Goal: Information Seeking & Learning: Learn about a topic

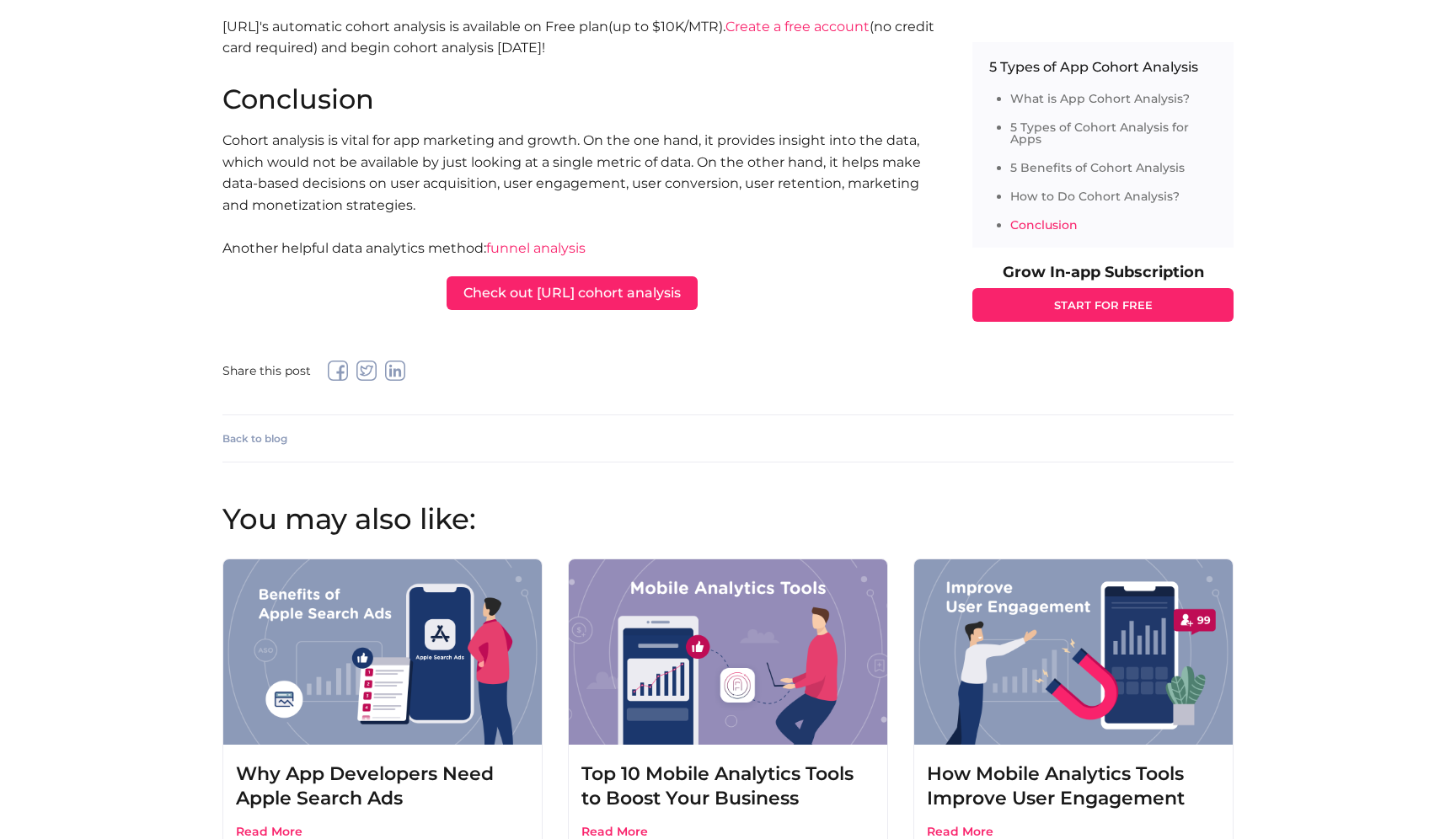
scroll to position [4926, 0]
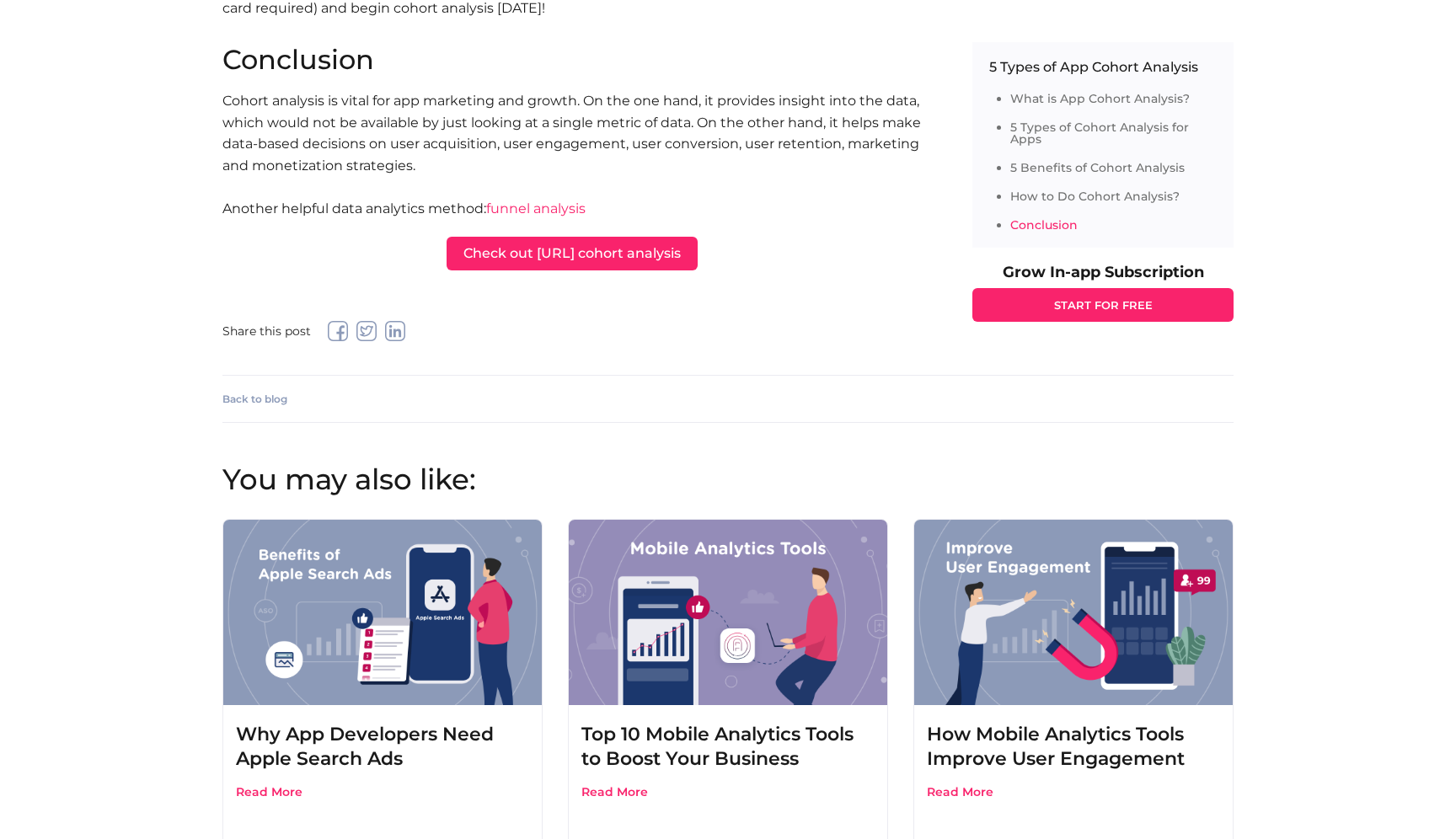
click at [521, 237] on link "Check out appflow.ai cohort analysis" at bounding box center [572, 253] width 251 height 34
click at [756, 321] on div "Share this post" at bounding box center [580, 331] width 716 height 20
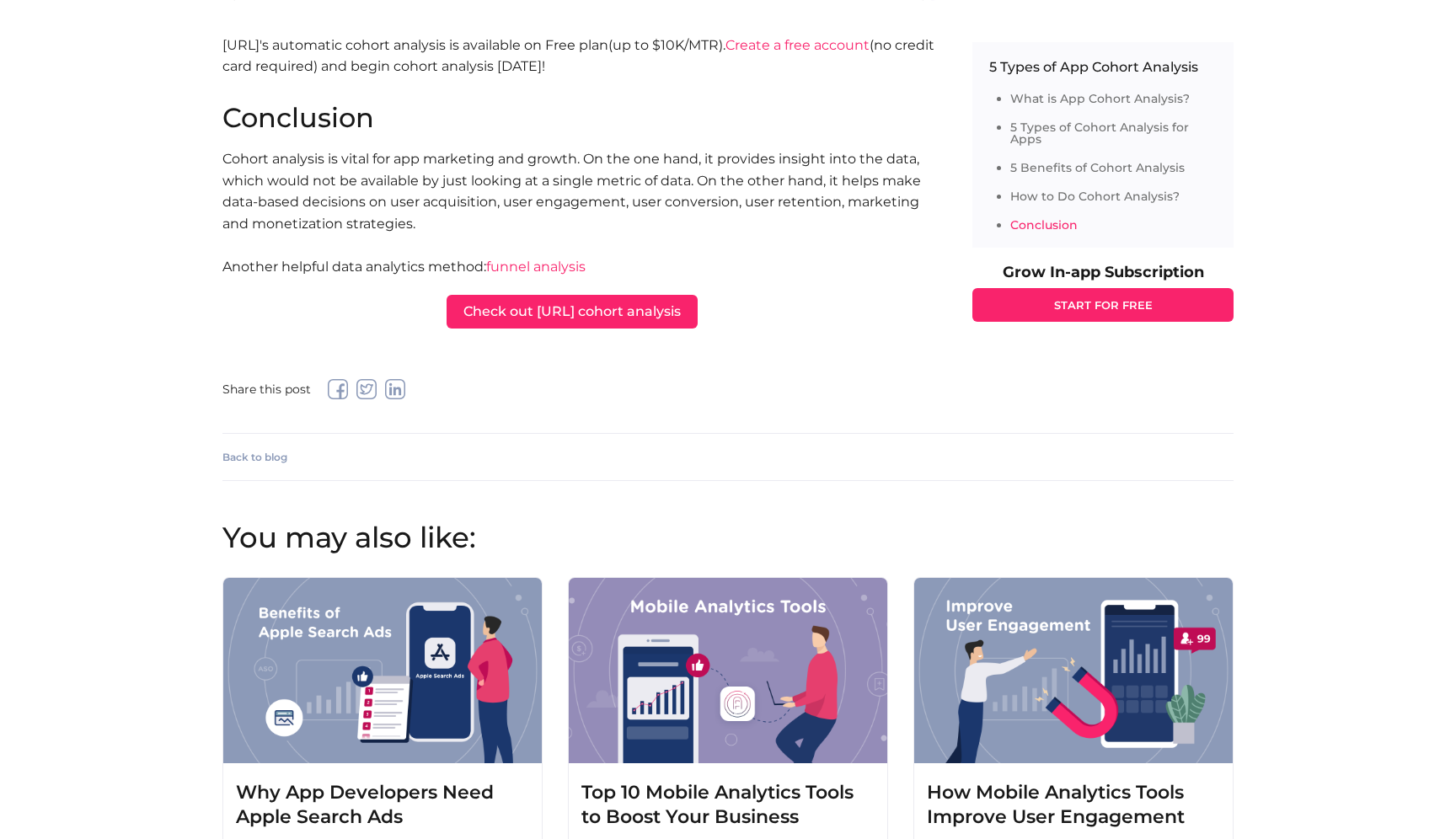
scroll to position [4861, 0]
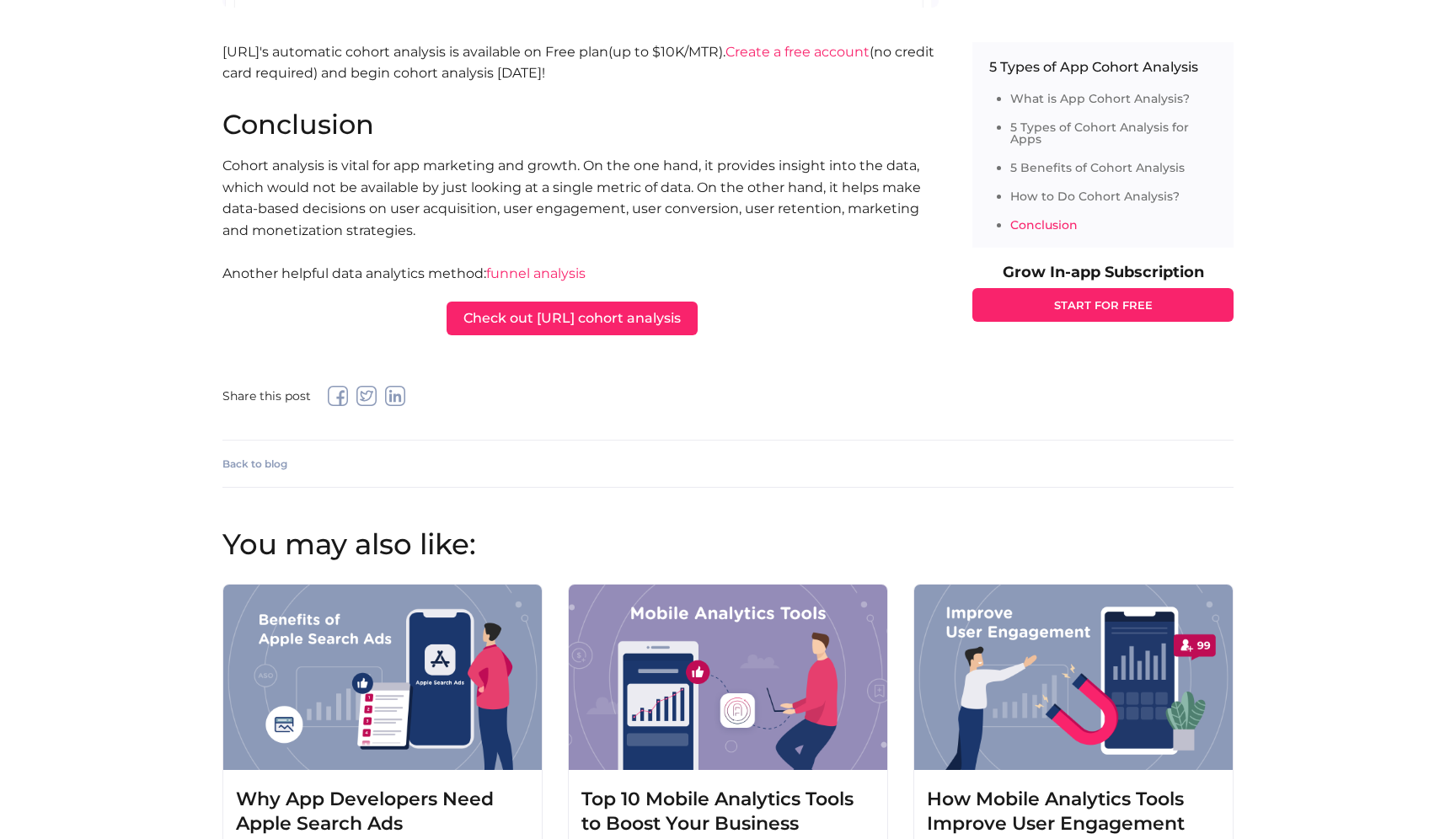
click at [528, 266] on link "funnel analysis" at bounding box center [536, 274] width 100 height 16
click at [622, 302] on link "Check out appflow.ai cohort analysis" at bounding box center [572, 318] width 251 height 34
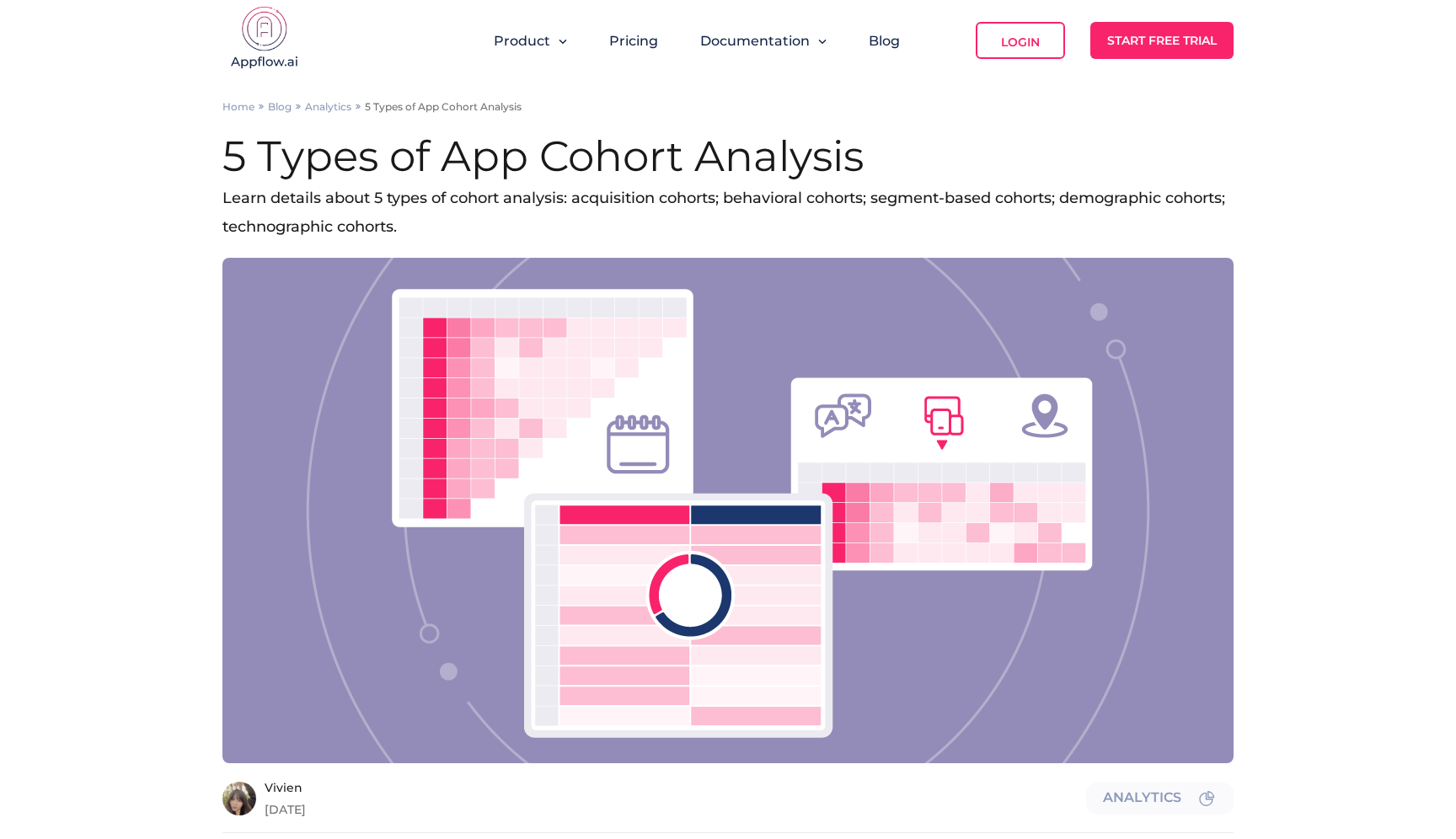
scroll to position [0, 0]
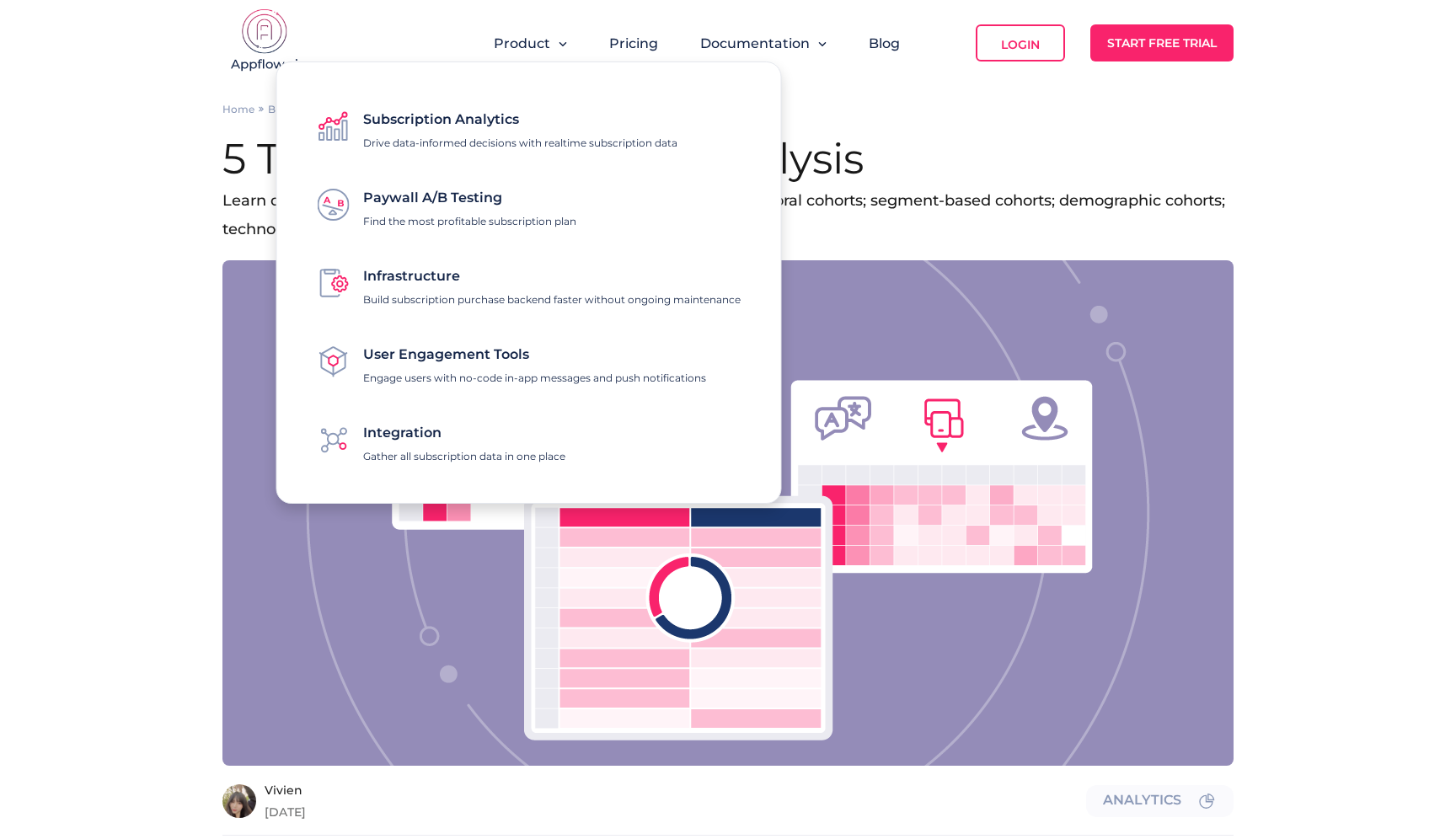
click at [836, 108] on div "Home Blog Analytics 5 Types of App Cohort Analysis" at bounding box center [728, 108] width 1011 height 13
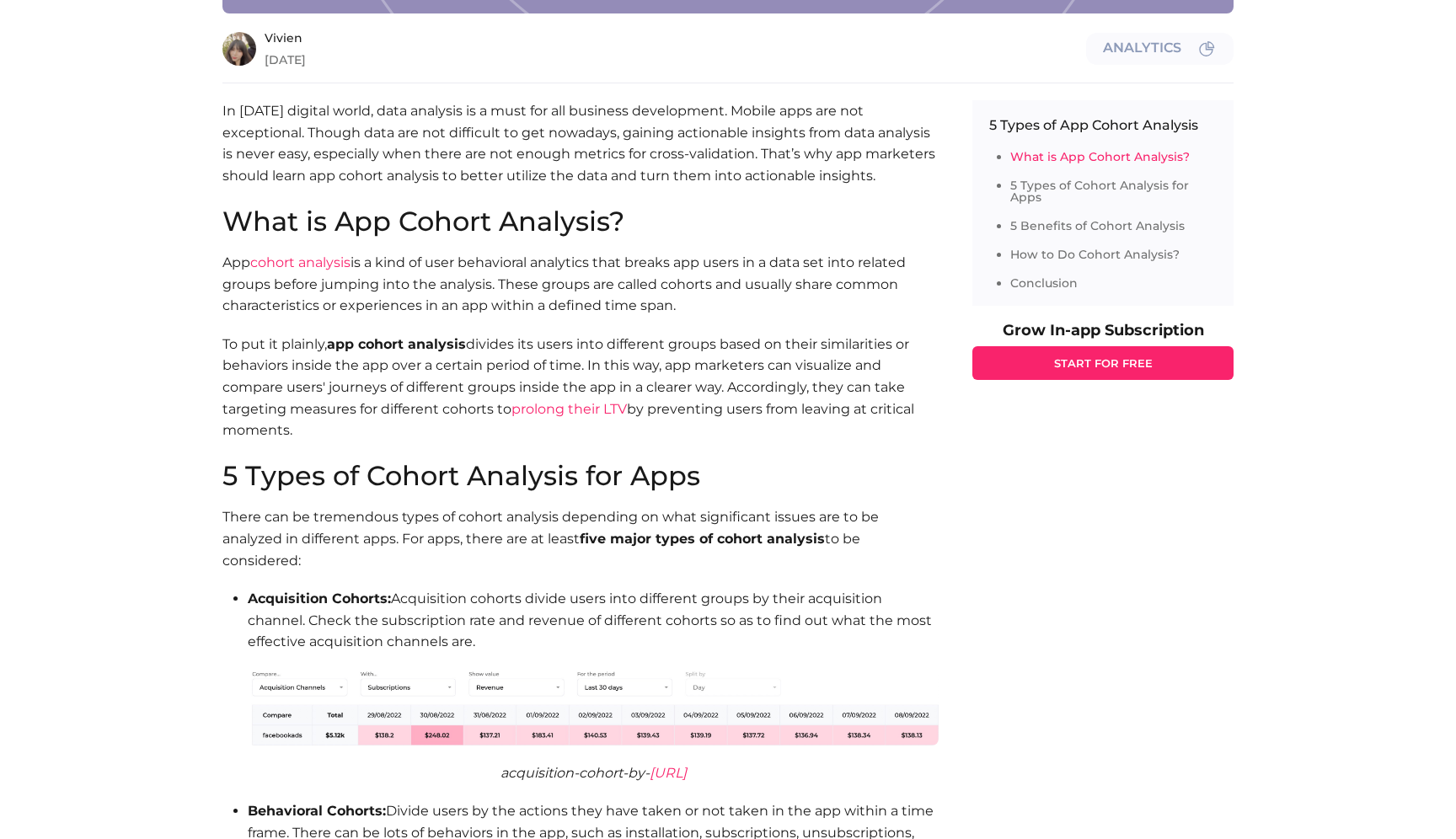
scroll to position [777, 0]
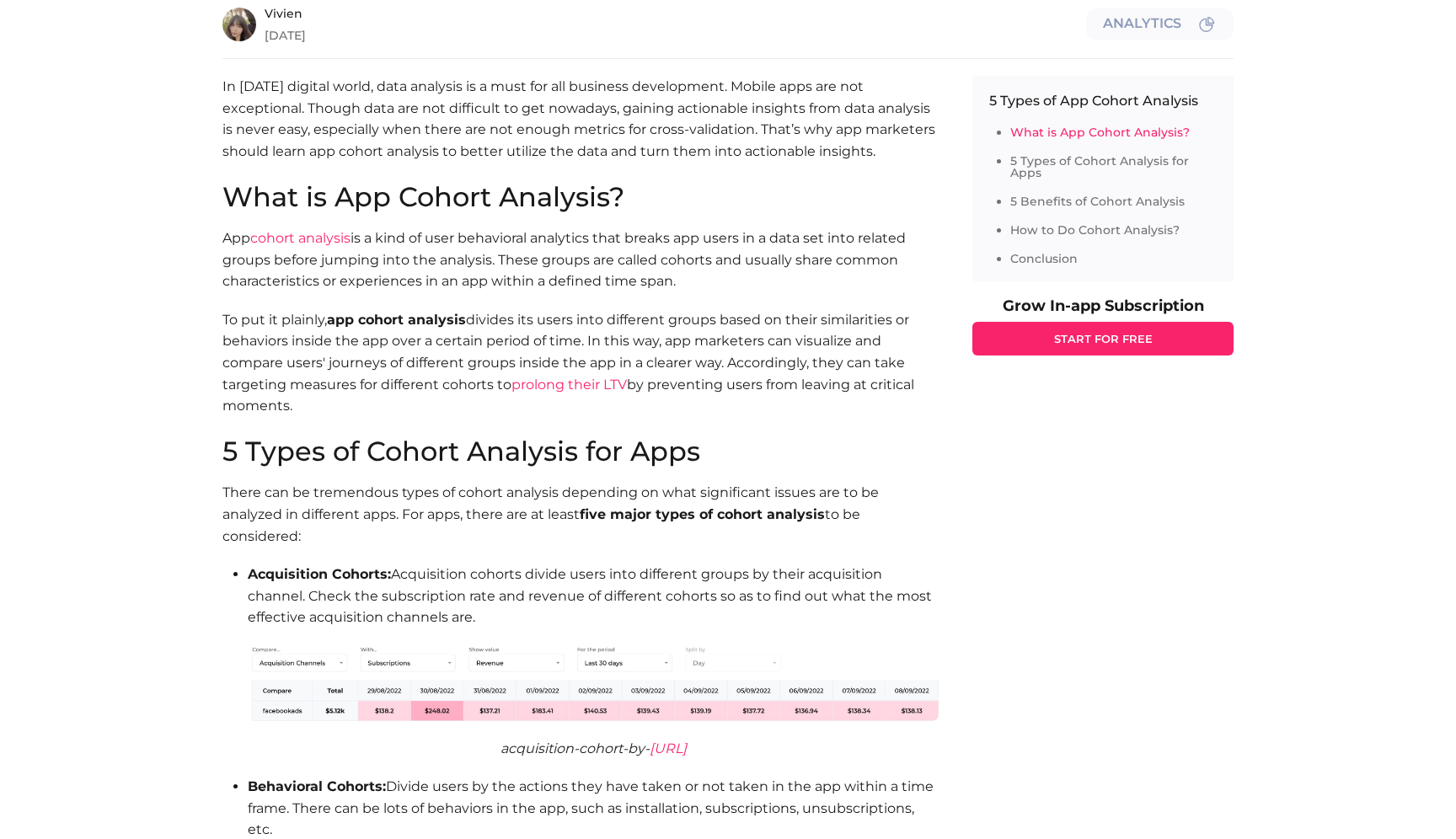
click at [1039, 252] on link "Conclusion" at bounding box center [1044, 259] width 68 height 15
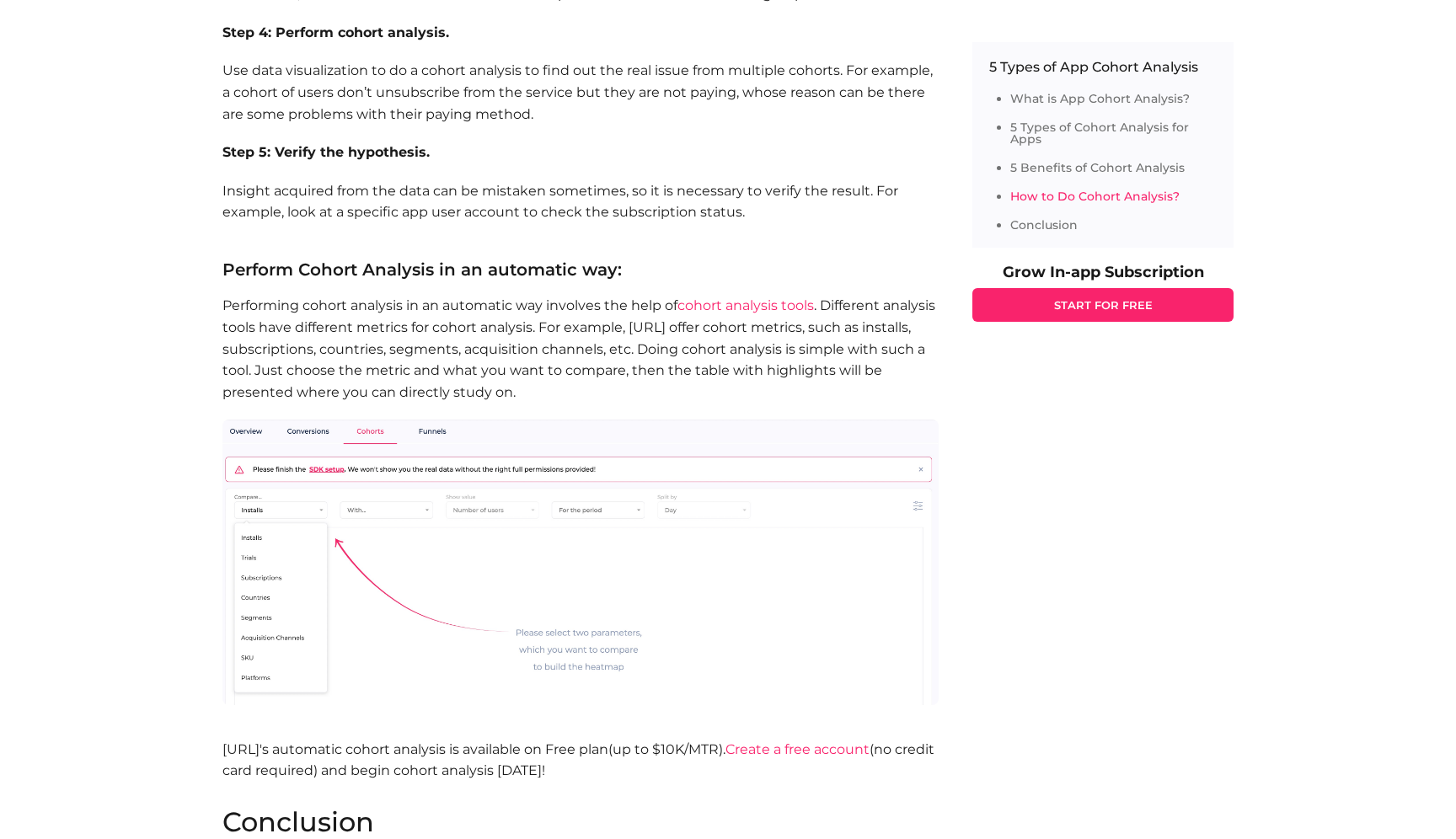
scroll to position [4141, 0]
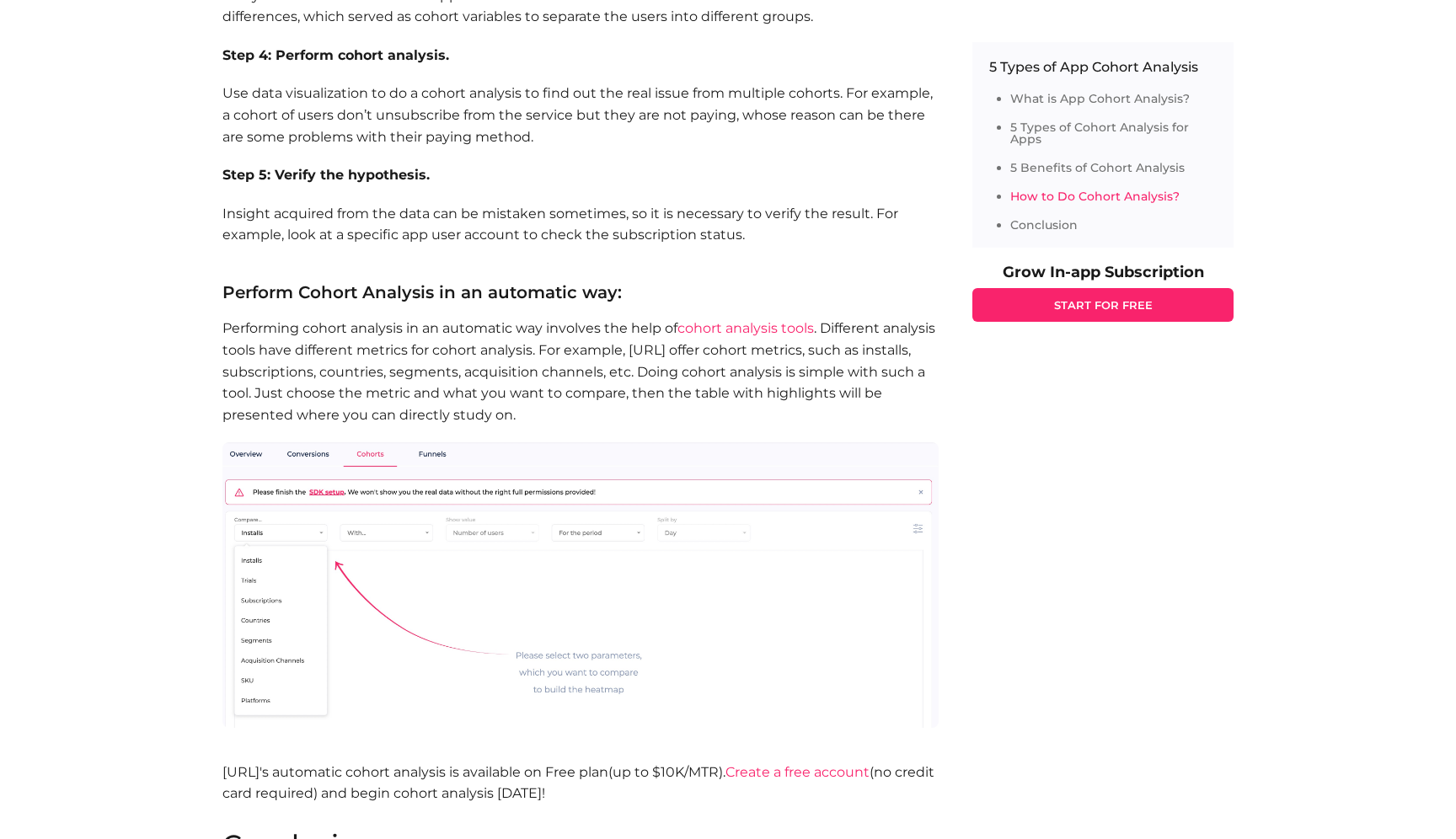
click at [743, 320] on link "cohort analysis tools" at bounding box center [745, 328] width 136 height 16
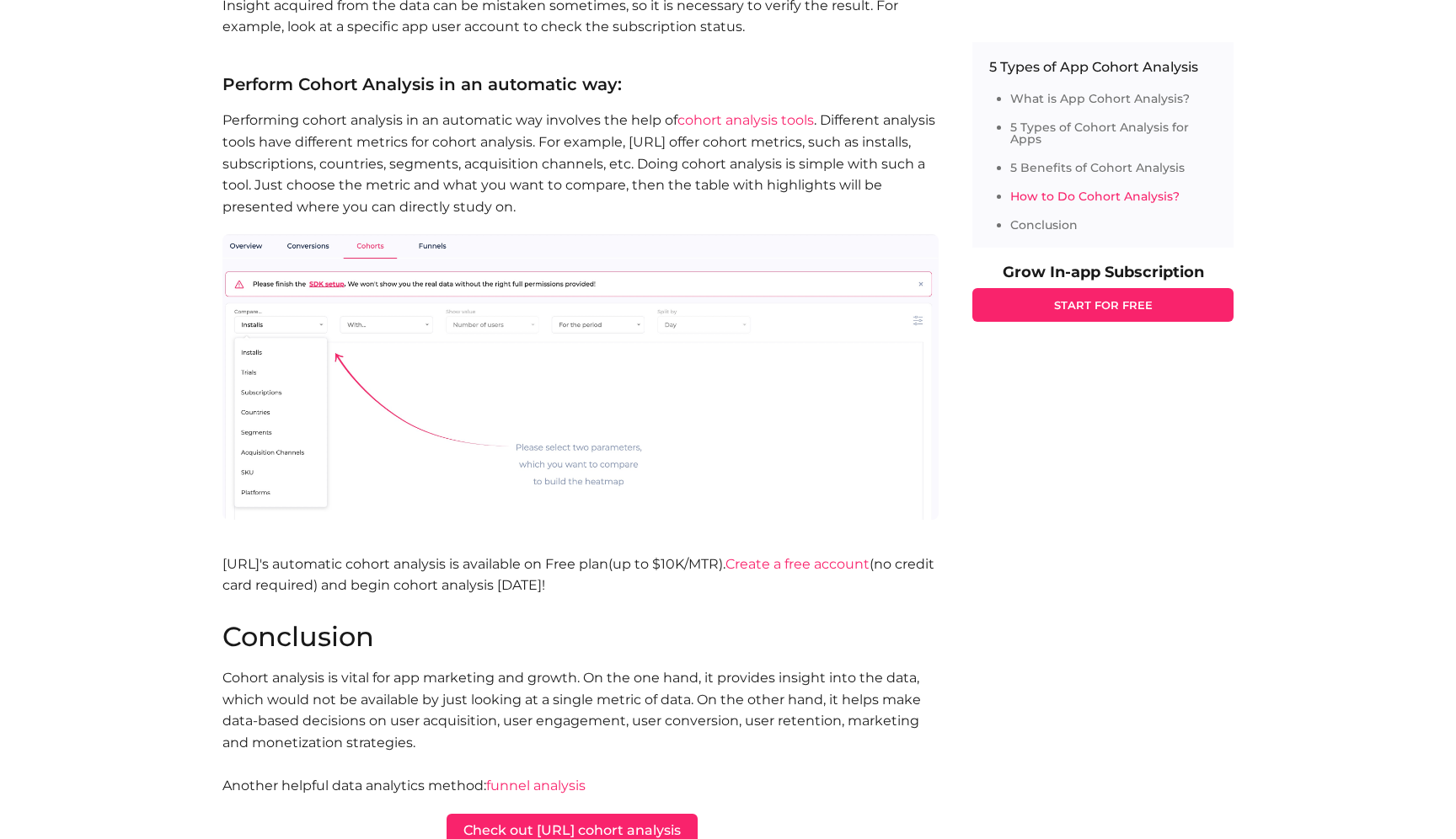
scroll to position [4350, 0]
click at [710, 111] on link "cohort analysis tools" at bounding box center [745, 119] width 136 height 16
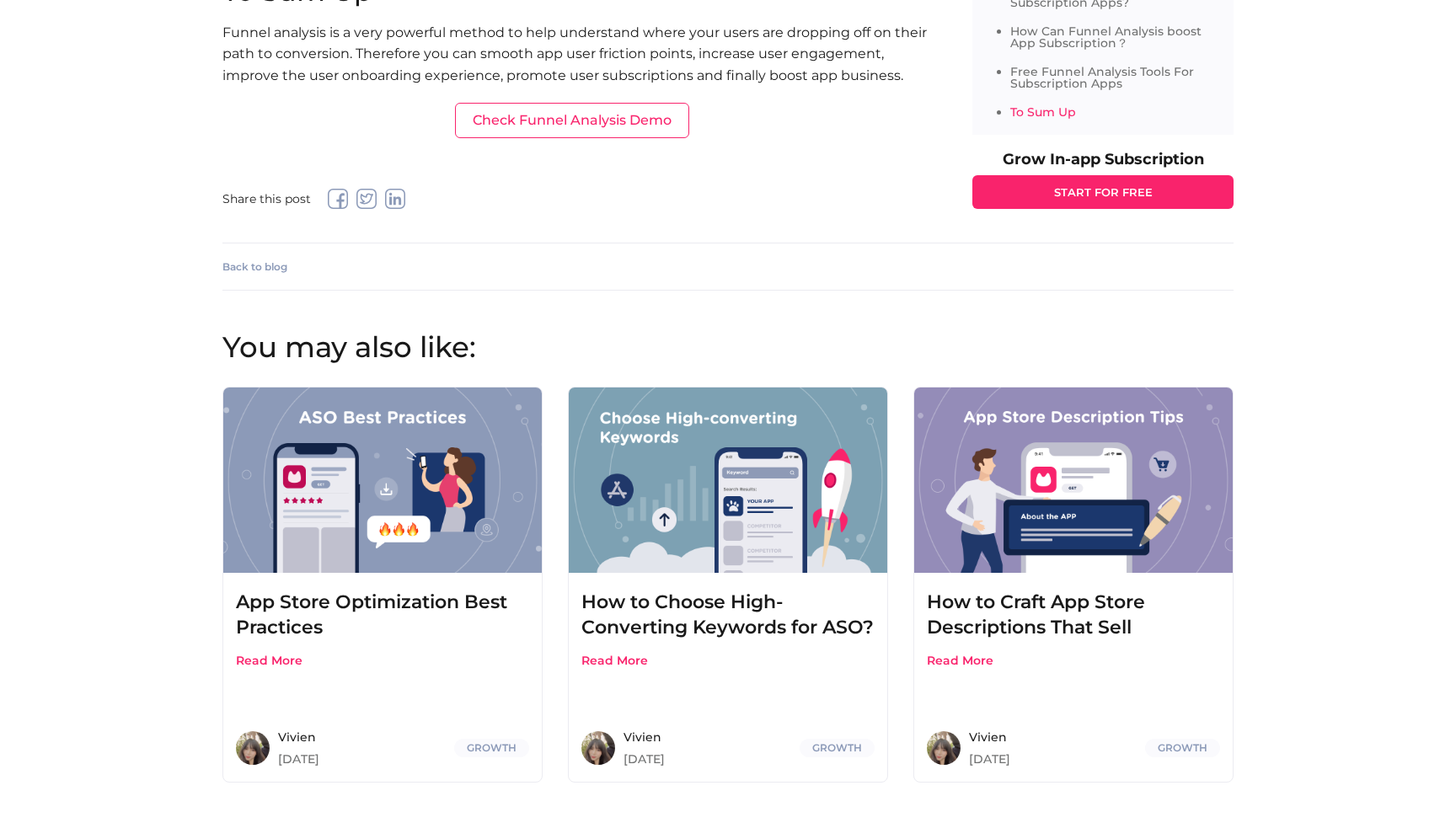
scroll to position [3816, 0]
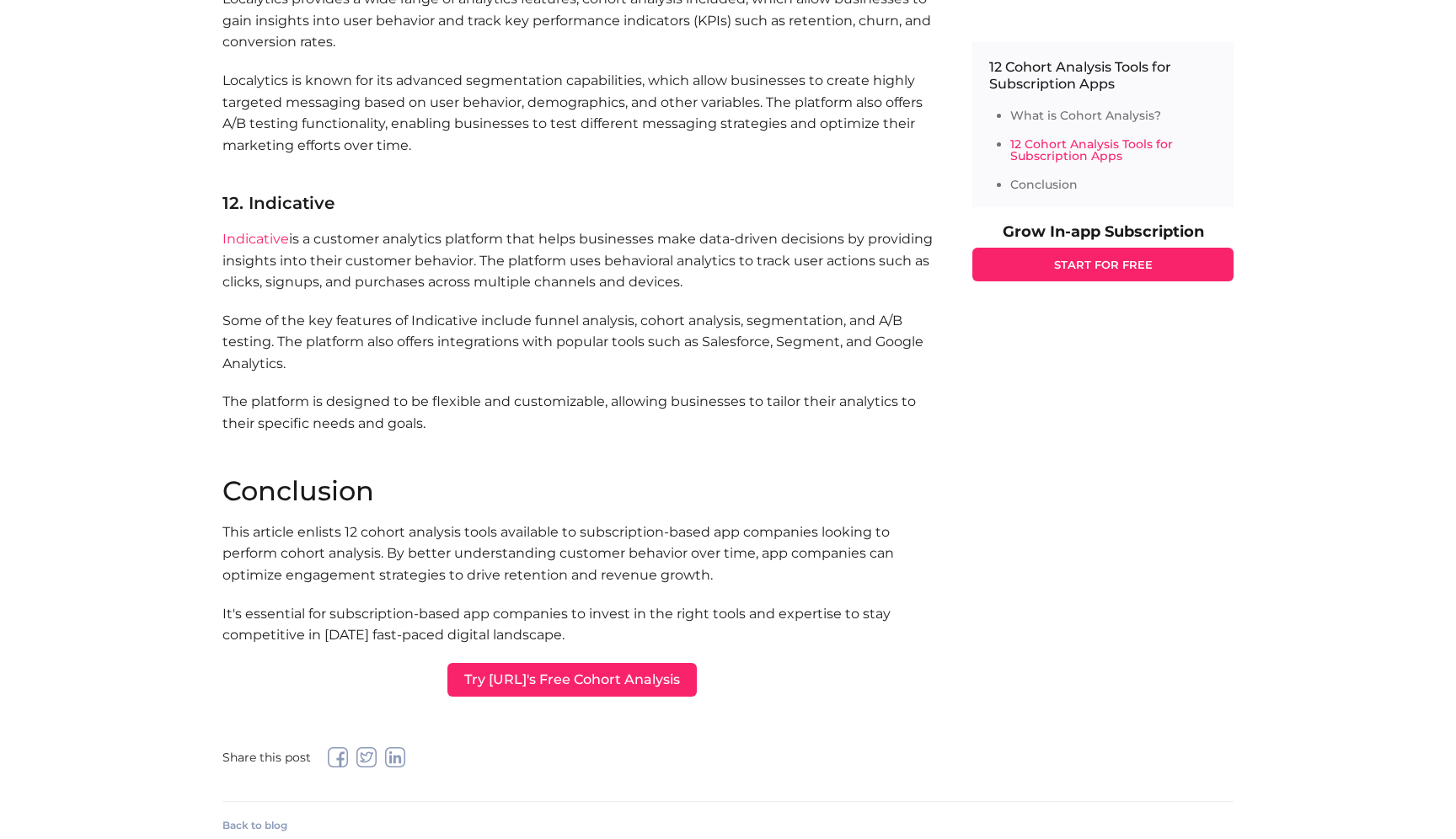
scroll to position [4137, 0]
click at [560, 679] on link "Try Appflow.ai's Free Cohort Analysis" at bounding box center [572, 680] width 249 height 34
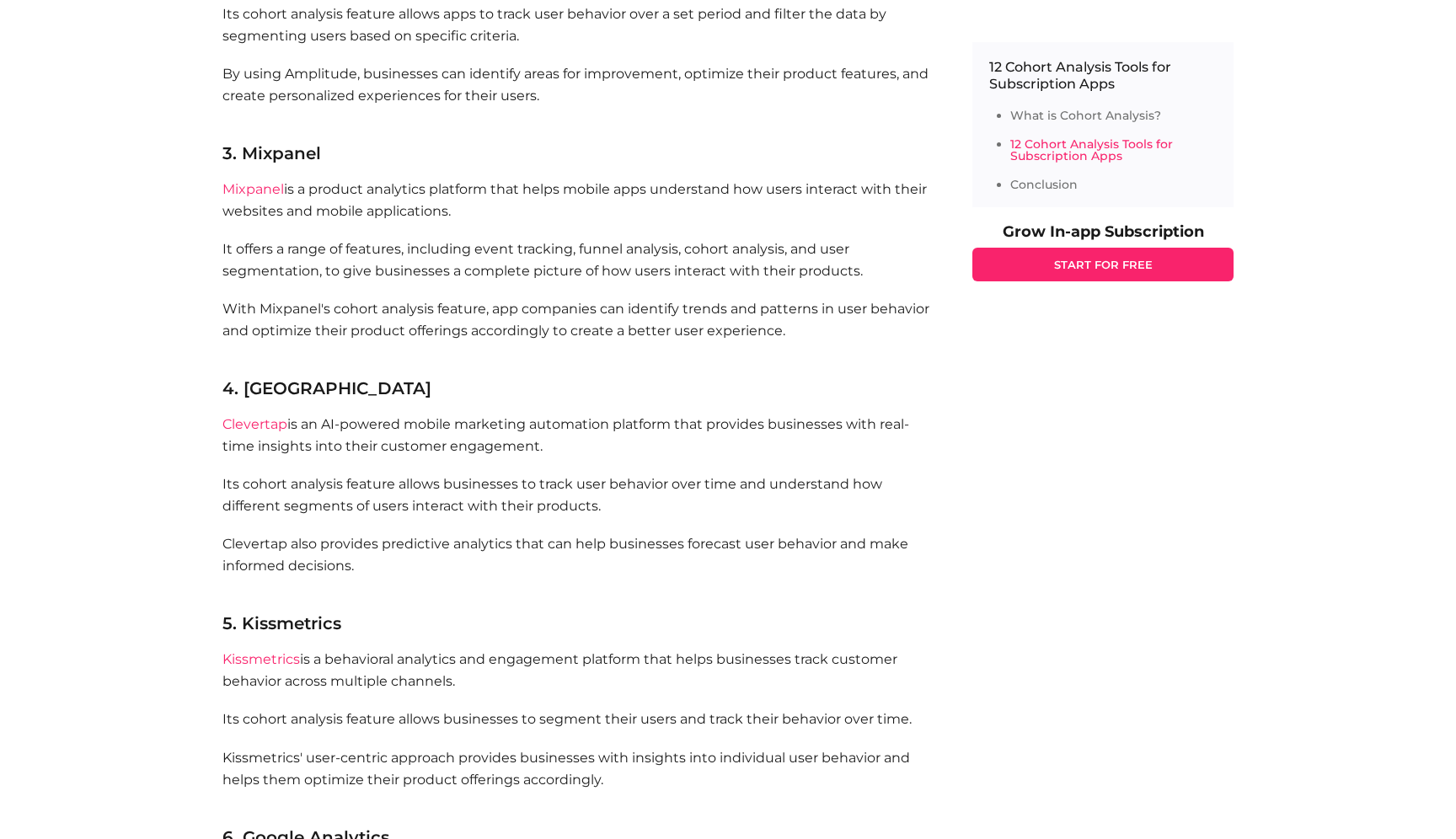
scroll to position [1930, 0]
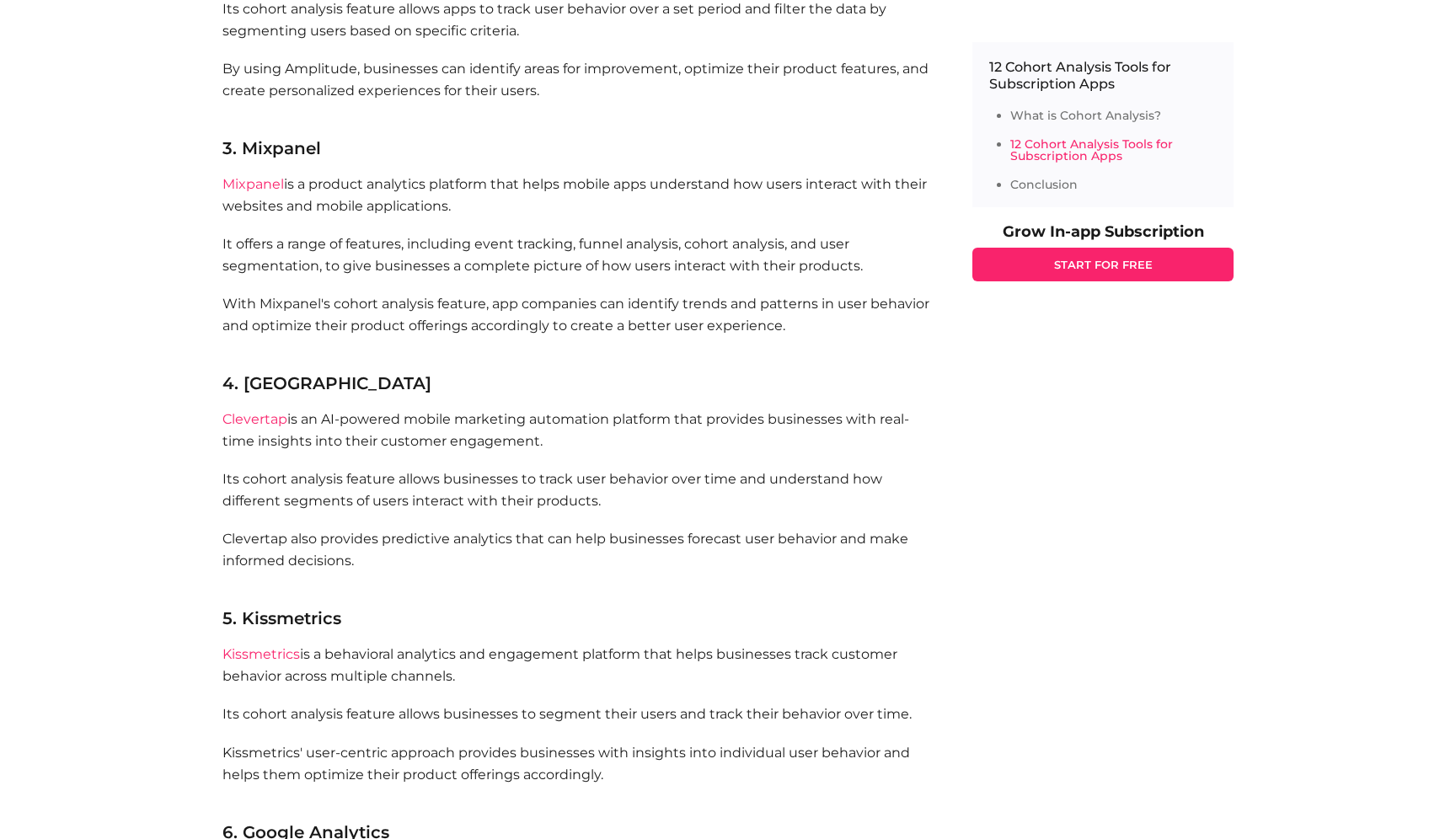
click at [252, 415] on link "Clevertap" at bounding box center [254, 419] width 65 height 16
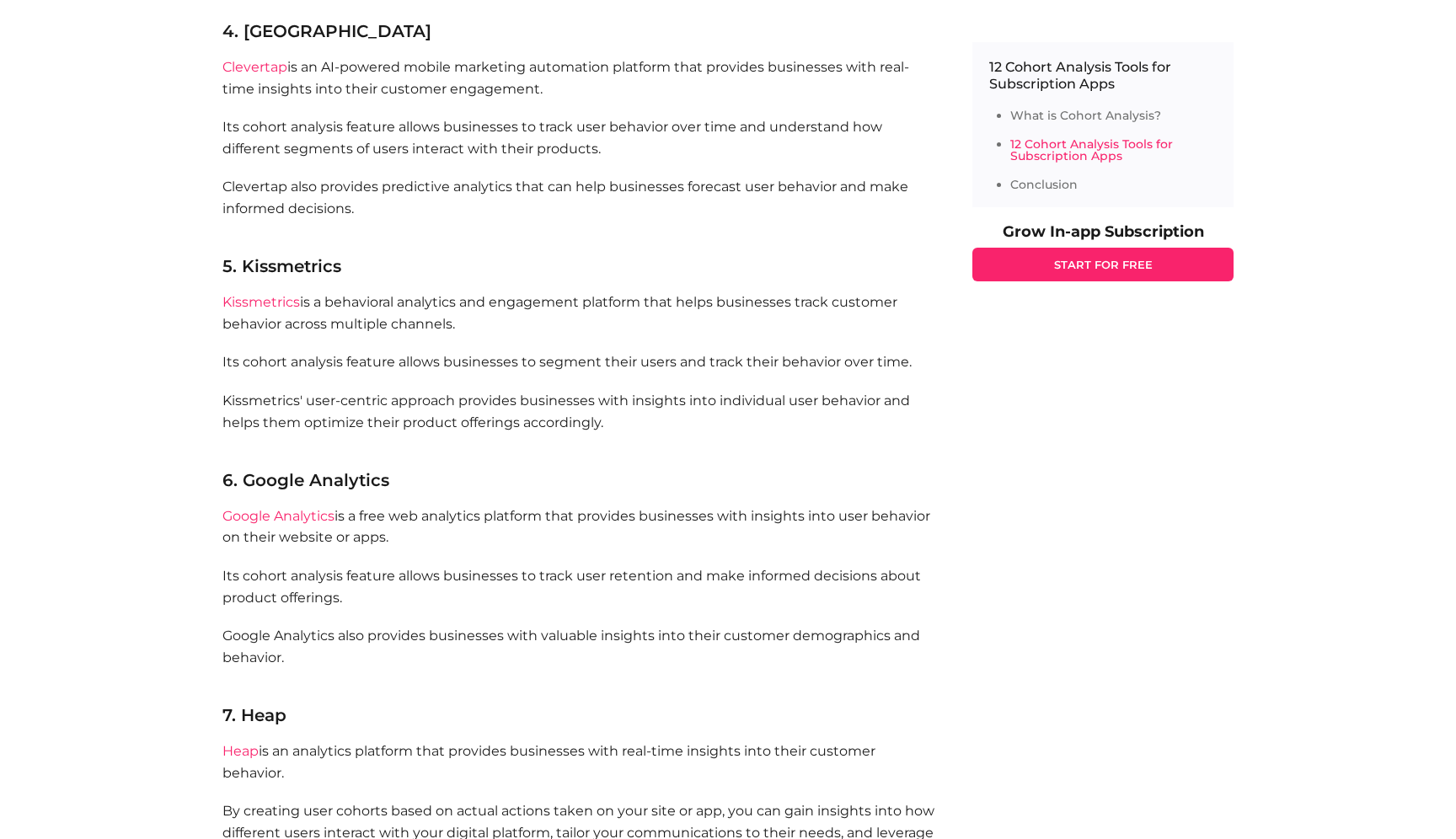
scroll to position [2289, 0]
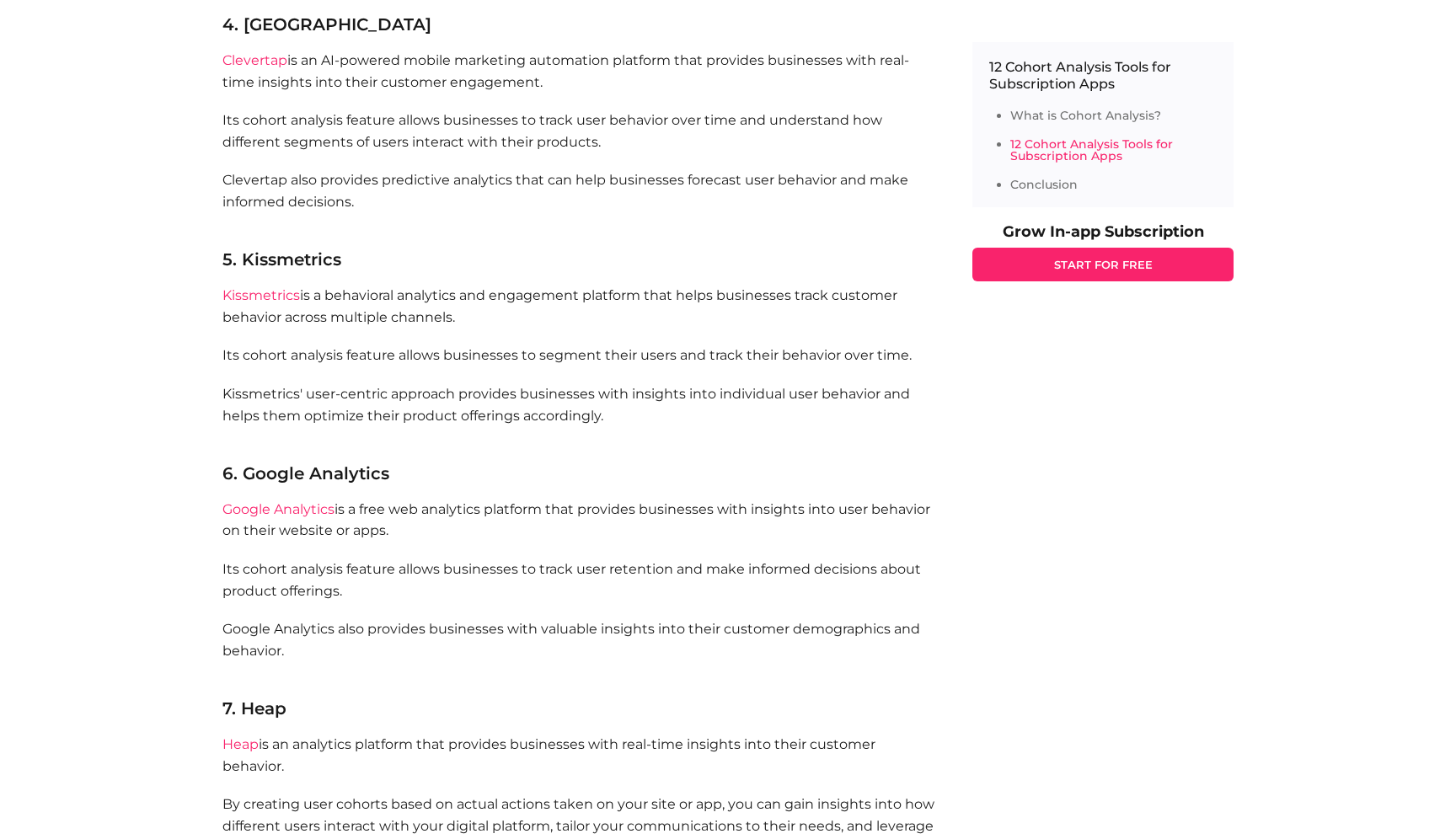
click at [272, 302] on link "Kissmetrics" at bounding box center [261, 295] width 77 height 16
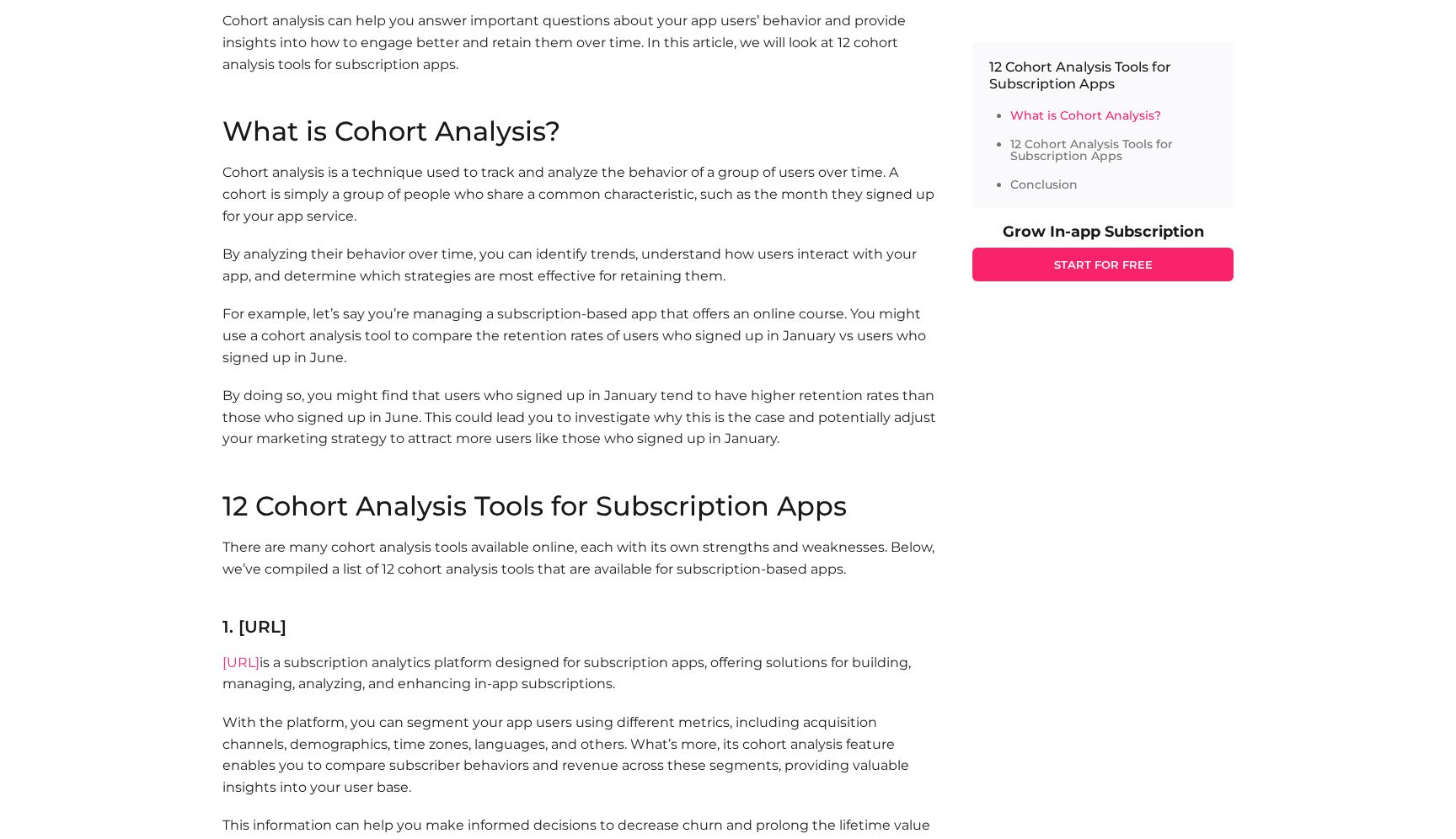
scroll to position [917, 0]
